Goal: Task Accomplishment & Management: Manage account settings

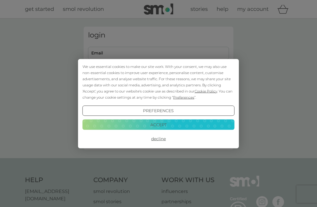
click at [119, 53] on div "We use essential cookies to make our site work. With your consent, we may also …" at bounding box center [158, 103] width 317 height 207
click at [183, 124] on button "Accept" at bounding box center [158, 125] width 152 height 11
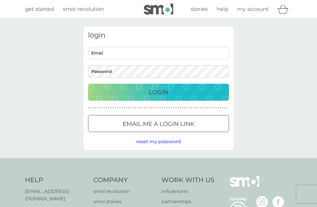
click at [104, 50] on input "Email" at bounding box center [158, 53] width 141 height 13
type input "[PERSON_NAME][EMAIL_ADDRESS][DOMAIN_NAME]"
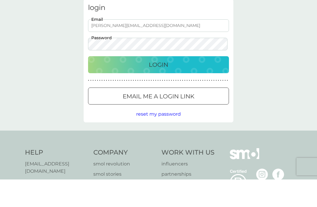
scroll to position [28, 0]
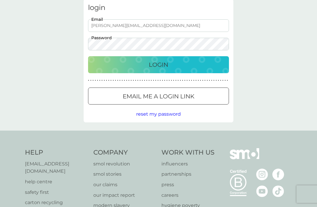
click at [200, 62] on div "Login" at bounding box center [158, 64] width 129 height 9
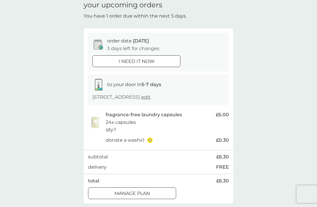
scroll to position [28, 0]
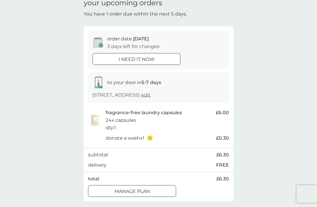
click at [153, 188] on div "Manage plan" at bounding box center [131, 192] width 87 height 8
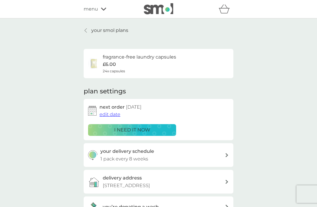
click at [172, 63] on div "fragrance-free laundry capsules £6.00 24x capsules" at bounding box center [139, 63] width 73 height 21
click at [98, 64] on img at bounding box center [94, 64] width 12 height 12
click at [223, 154] on div "your delivery schedule 1 pack every 8 weeks" at bounding box center [162, 155] width 125 height 15
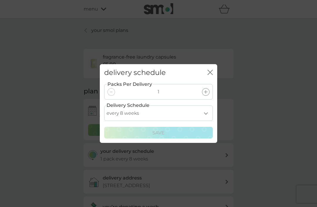
click at [207, 119] on select "every 1 week every 2 weeks every 3 weeks every 4 weeks every 5 weeks every 6 we…" at bounding box center [158, 114] width 109 height 16
select select "70"
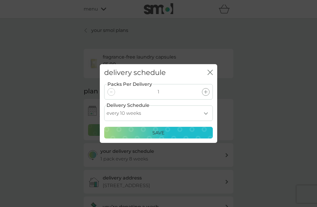
click at [189, 137] on div "Save" at bounding box center [158, 133] width 101 height 8
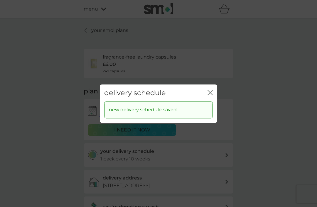
click at [211, 95] on icon "close" at bounding box center [209, 92] width 5 height 5
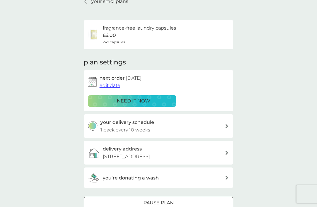
scroll to position [30, 0]
